Goal: Information Seeking & Learning: Check status

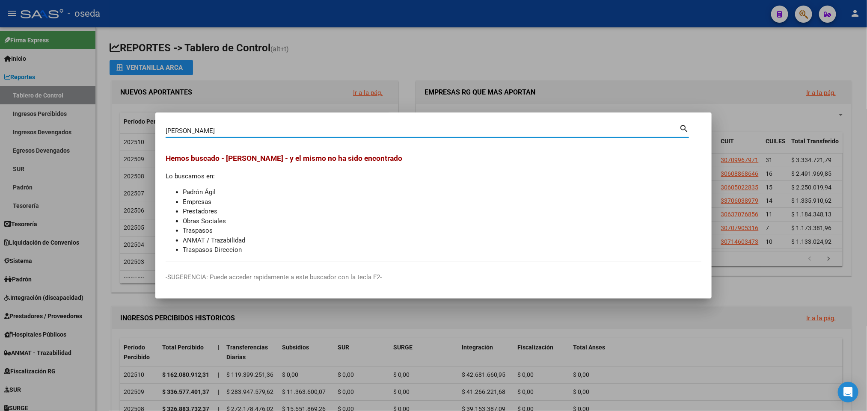
click at [614, 77] on div at bounding box center [433, 205] width 867 height 411
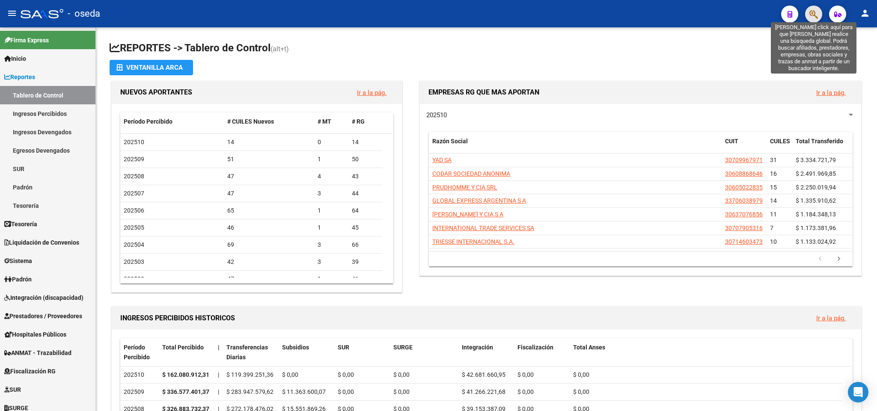
click at [814, 17] on icon "button" at bounding box center [814, 14] width 9 height 10
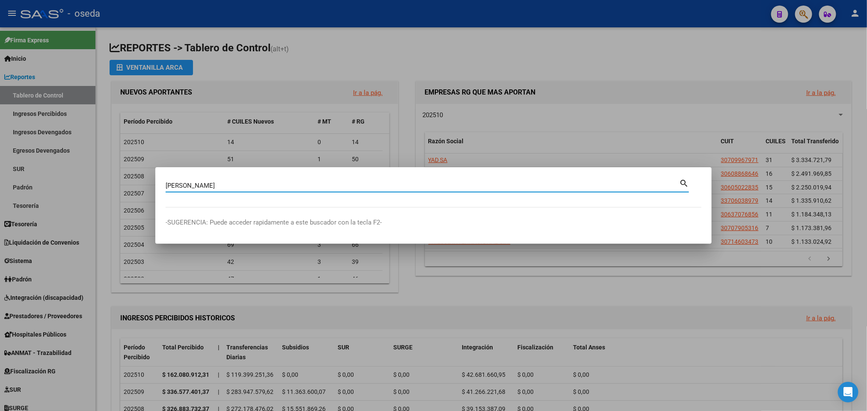
type input "[PERSON_NAME]"
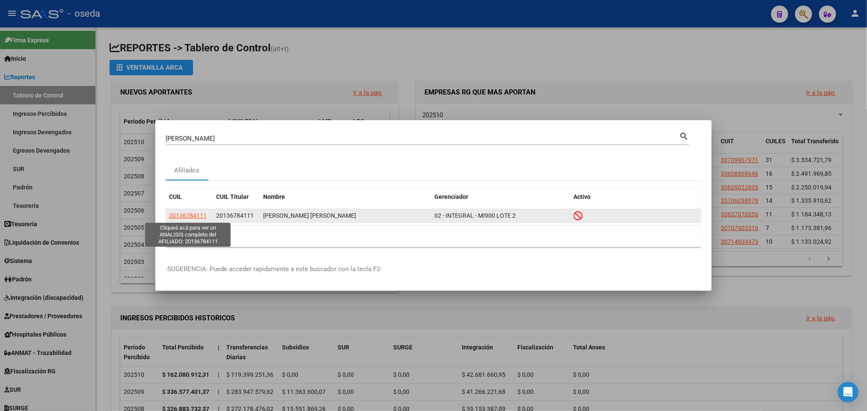
click at [183, 219] on span "20136784111" at bounding box center [188, 215] width 38 height 7
type textarea "20136784111"
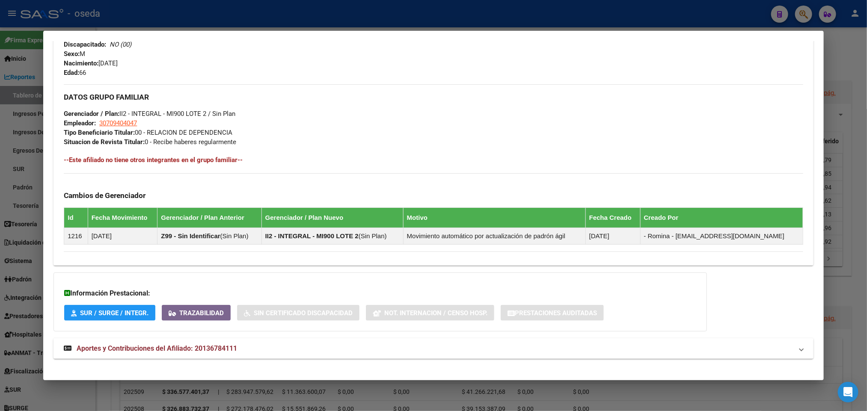
scroll to position [395, 0]
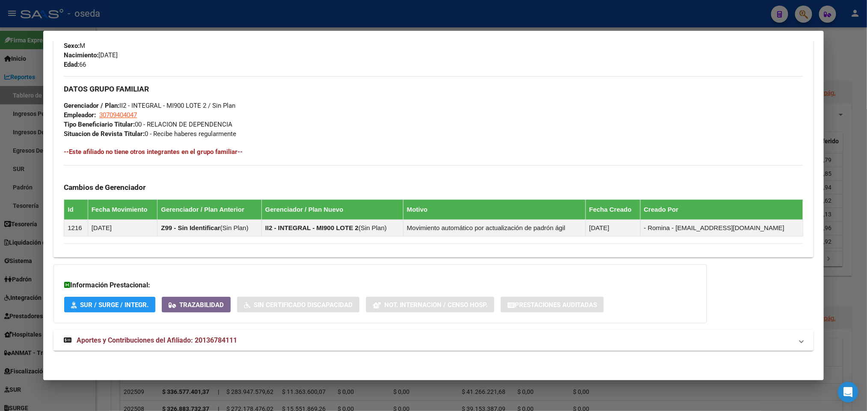
click at [149, 340] on span "Aportes y Contribuciones del Afiliado: 20136784111" at bounding box center [157, 341] width 161 height 8
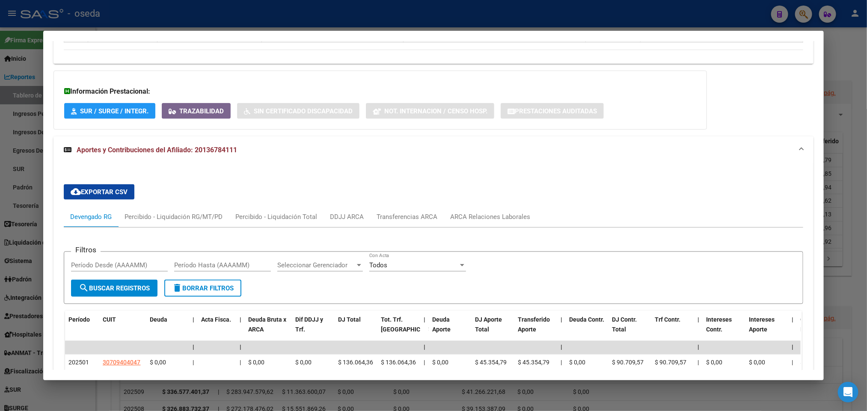
scroll to position [652, 0]
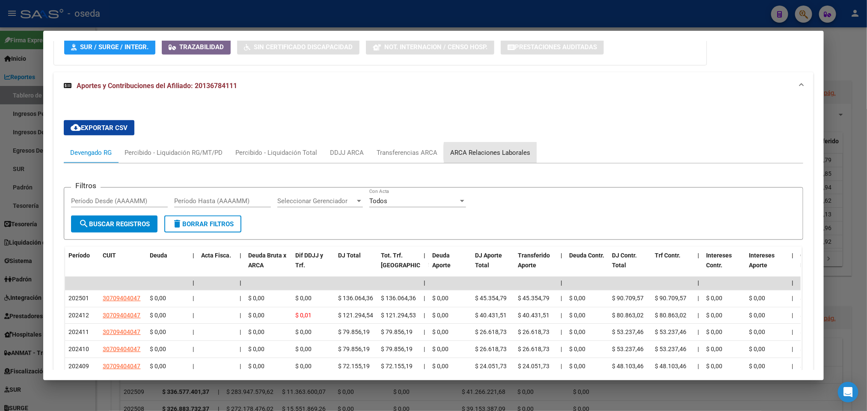
click at [494, 154] on div "ARCA Relaciones Laborales" at bounding box center [490, 152] width 80 height 9
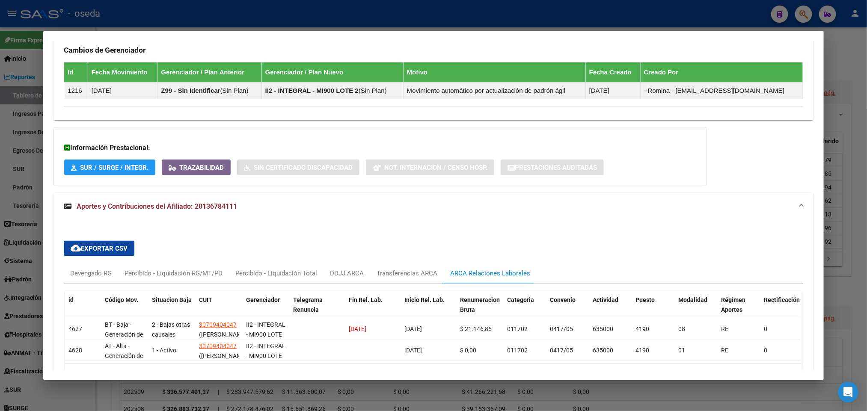
scroll to position [598, 0]
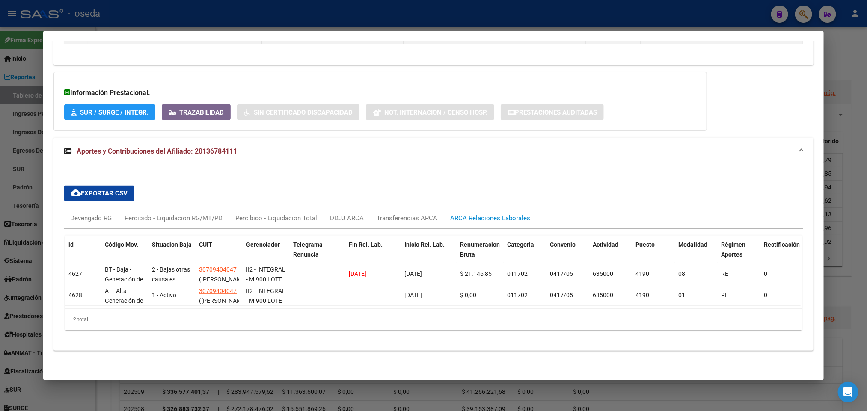
click at [27, 44] on div at bounding box center [433, 205] width 867 height 411
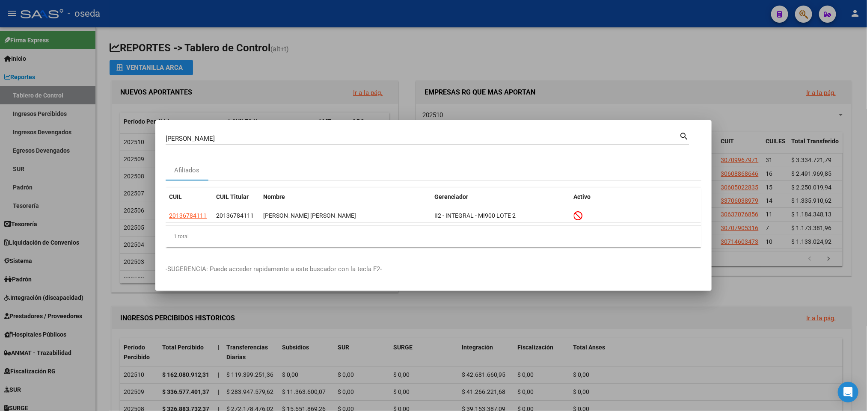
click at [648, 321] on div at bounding box center [433, 205] width 867 height 411
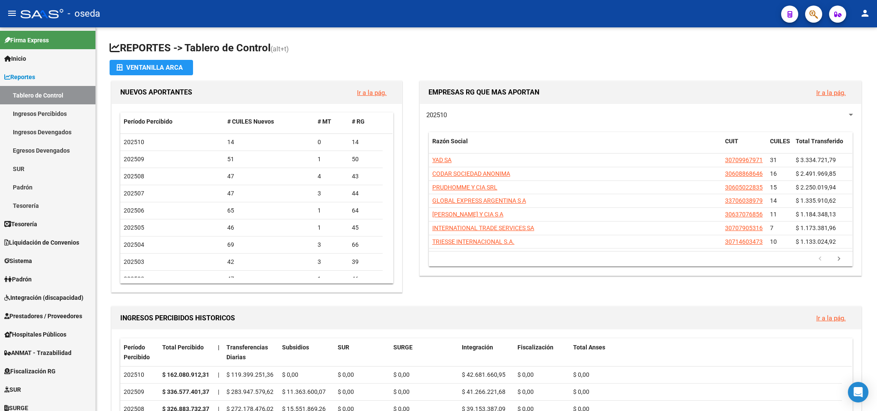
click at [806, 13] on button "button" at bounding box center [813, 14] width 17 height 17
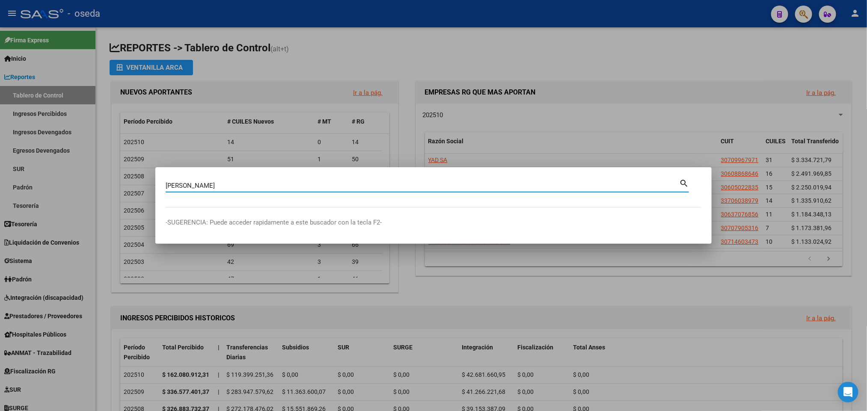
type input "[PERSON_NAME]"
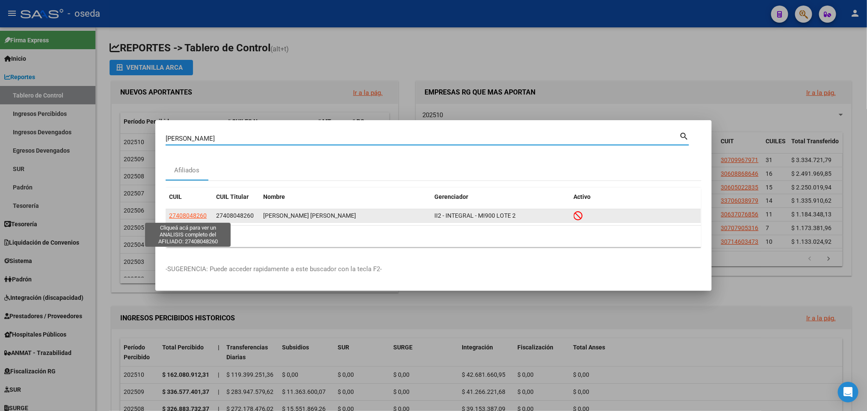
click at [191, 216] on span "27408048260" at bounding box center [188, 215] width 38 height 7
type textarea "27408048260"
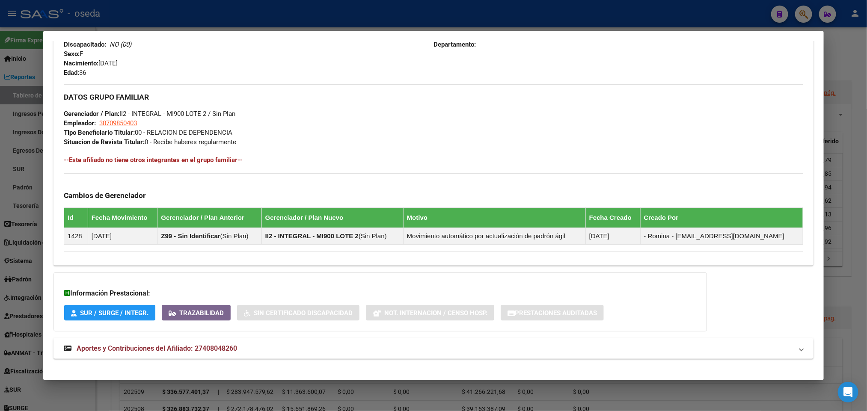
scroll to position [395, 0]
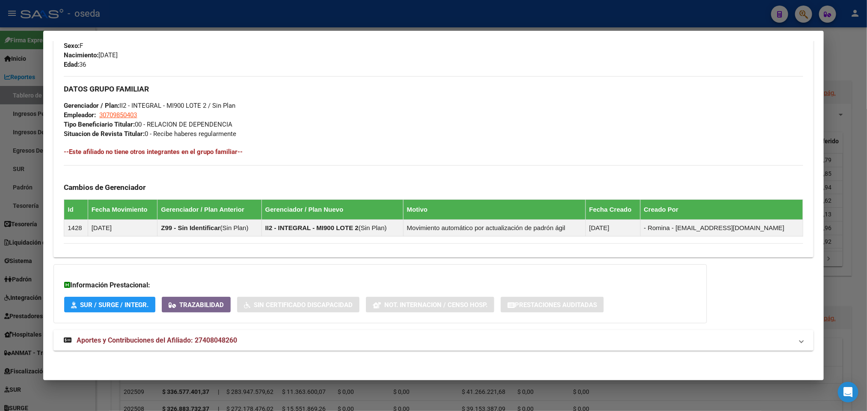
click at [147, 343] on span "Aportes y Contribuciones del Afiliado: 27408048260" at bounding box center [157, 341] width 161 height 8
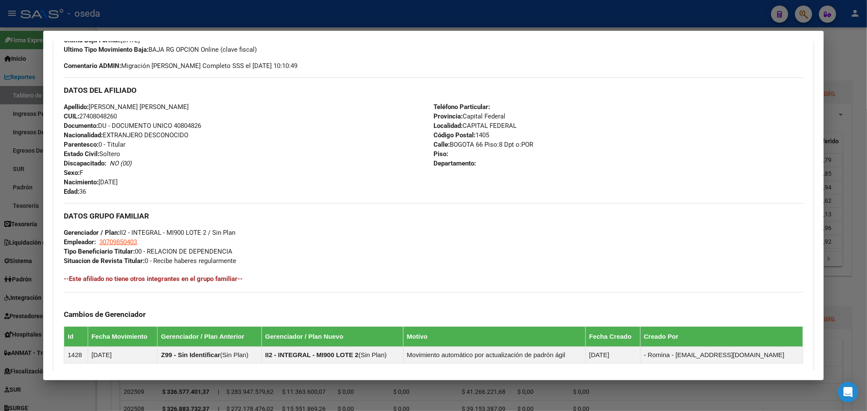
scroll to position [138, 0]
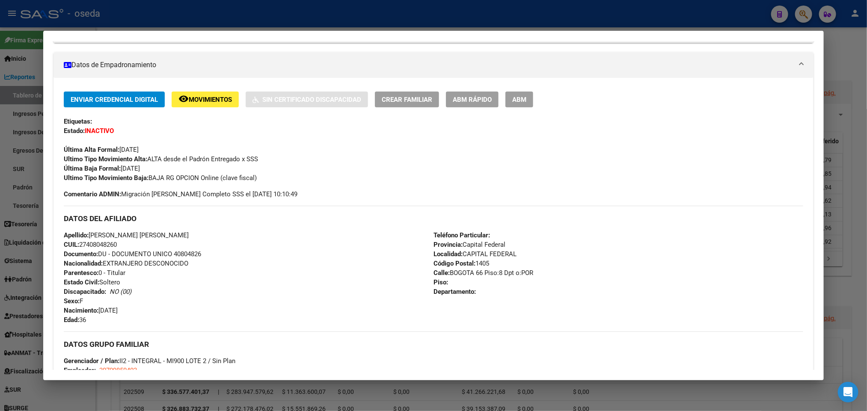
click at [349, 226] on div "DATOS DEL AFILIADO" at bounding box center [433, 218] width 739 height 25
click at [351, 17] on div at bounding box center [433, 205] width 867 height 411
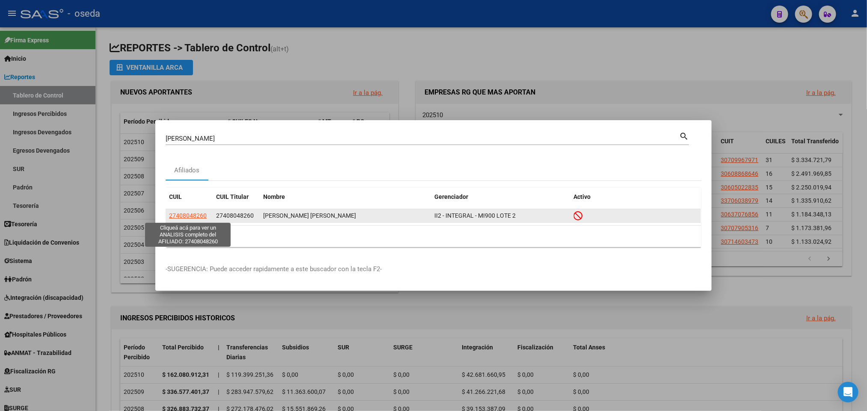
click at [191, 215] on span "27408048260" at bounding box center [188, 215] width 38 height 7
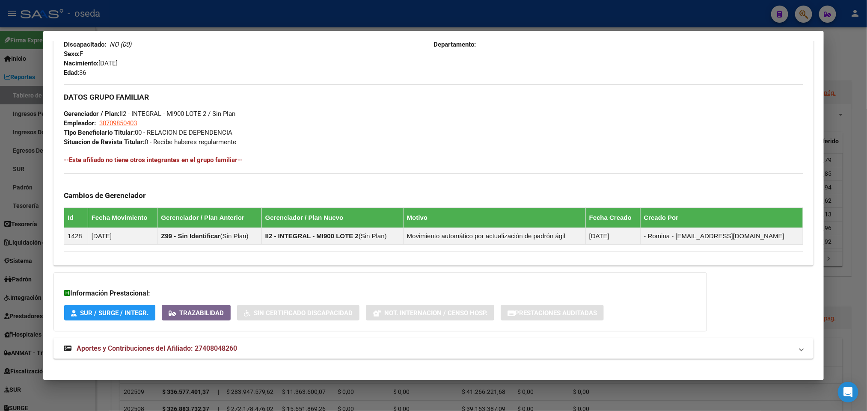
scroll to position [395, 0]
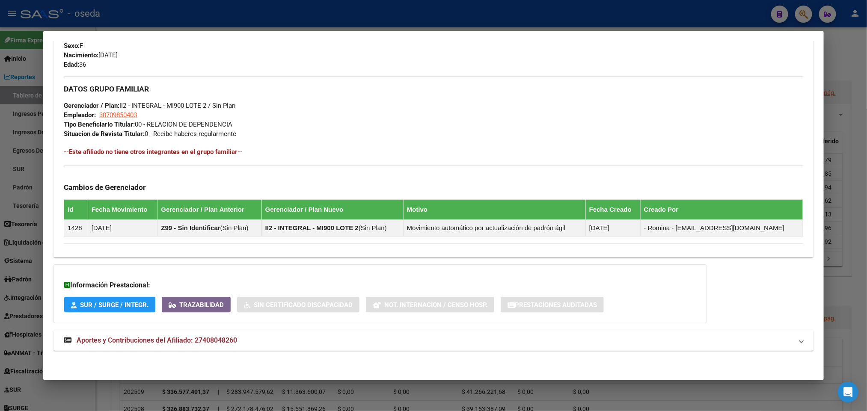
click at [175, 340] on span "Aportes y Contribuciones del Afiliado: 27408048260" at bounding box center [157, 341] width 161 height 8
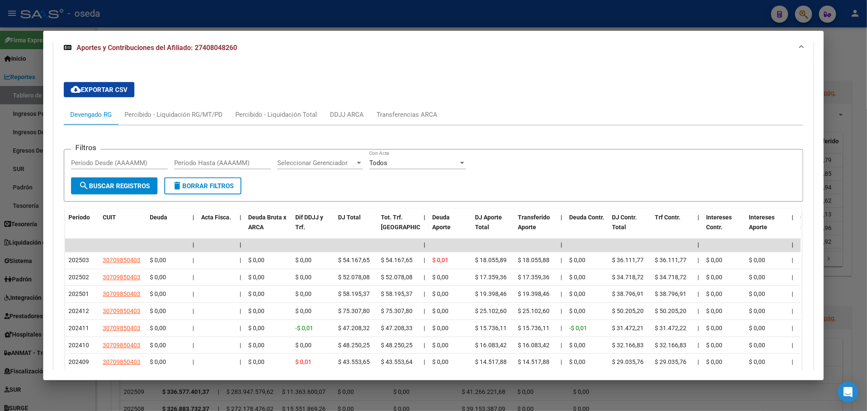
scroll to position [561, 0]
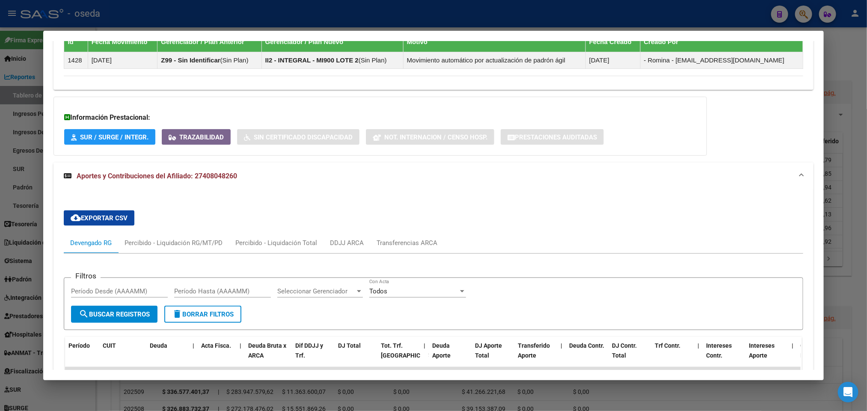
click at [181, 175] on span "Aportes y Contribuciones del Afiliado: 27408048260" at bounding box center [157, 176] width 161 height 8
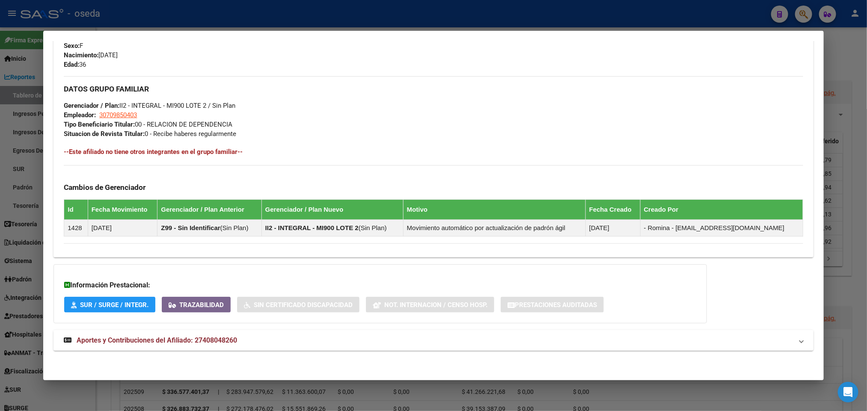
scroll to position [395, 0]
click at [203, 342] on span "Aportes y Contribuciones del Afiliado: 27408048260" at bounding box center [157, 341] width 161 height 8
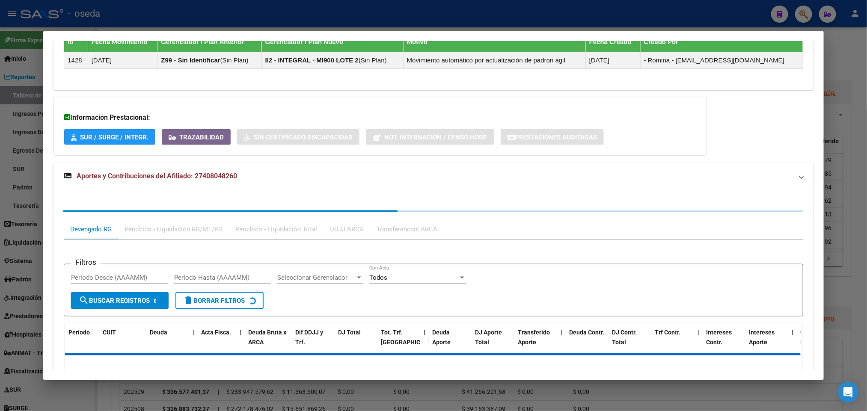
scroll to position [561, 0]
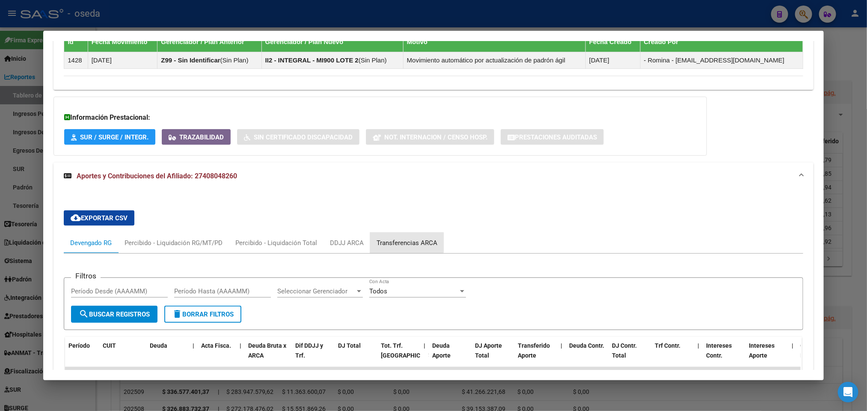
click at [400, 244] on div "Transferencias ARCA" at bounding box center [407, 242] width 61 height 9
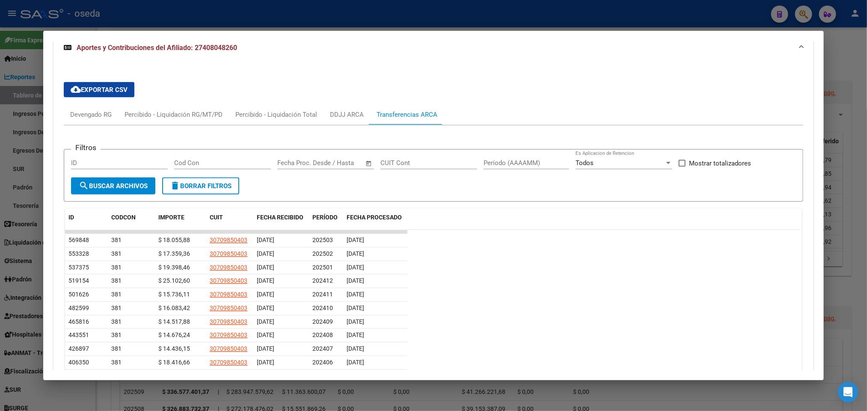
scroll to position [497, 0]
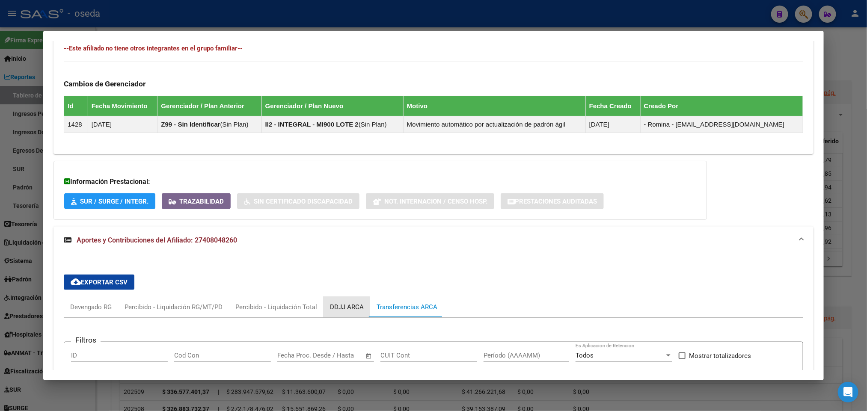
click at [340, 312] on div "DDJJ ARCA" at bounding box center [347, 307] width 34 height 9
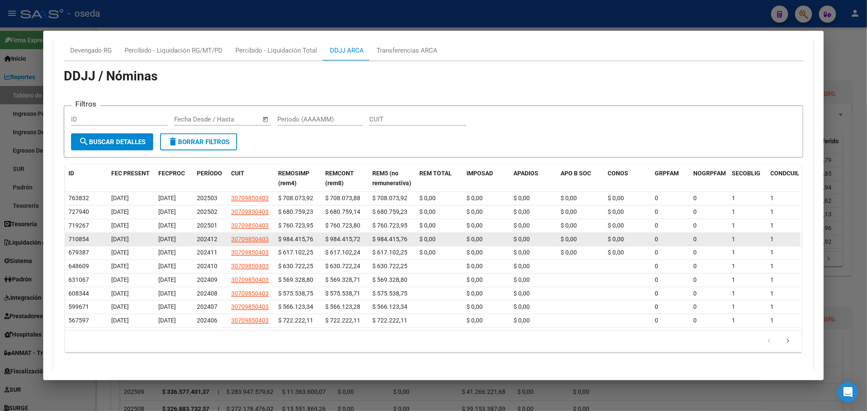
scroll to position [561, 0]
